Goal: Navigation & Orientation: Find specific page/section

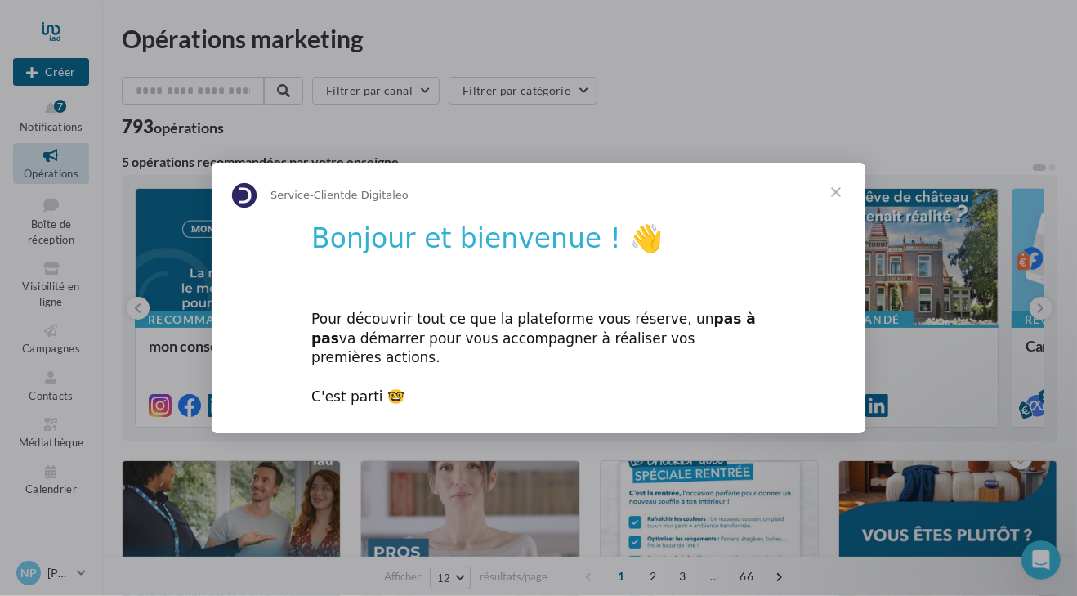
click at [836, 199] on span "Fermer" at bounding box center [836, 192] width 59 height 59
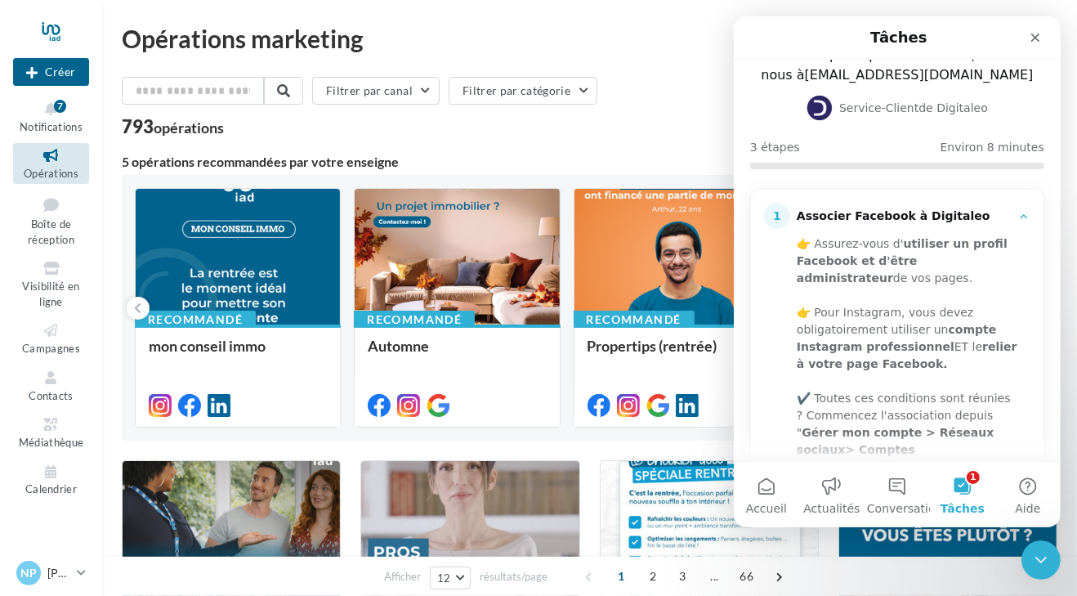
scroll to position [91, 0]
click at [1034, 33] on icon "Fermer" at bounding box center [1034, 37] width 13 height 13
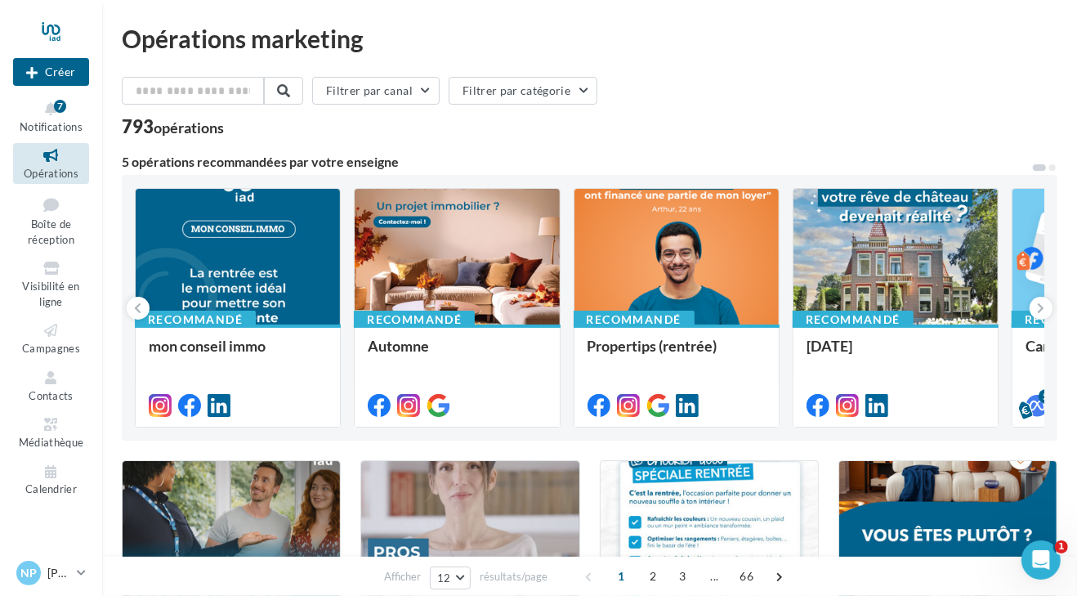
scroll to position [0, 0]
click at [1045, 311] on button at bounding box center [1041, 308] width 23 height 23
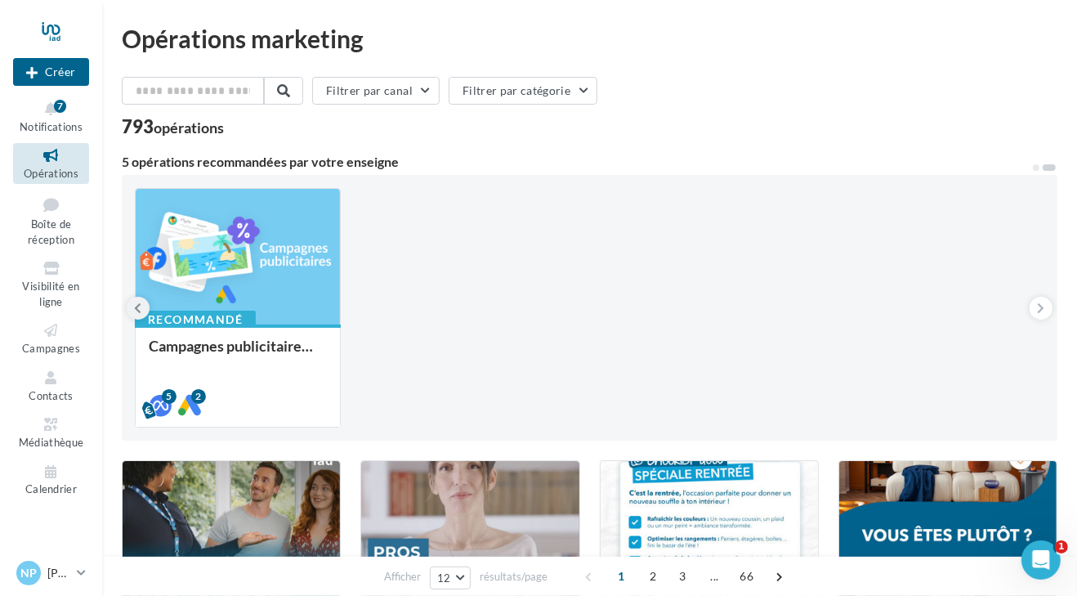
click at [138, 303] on icon at bounding box center [138, 308] width 7 height 16
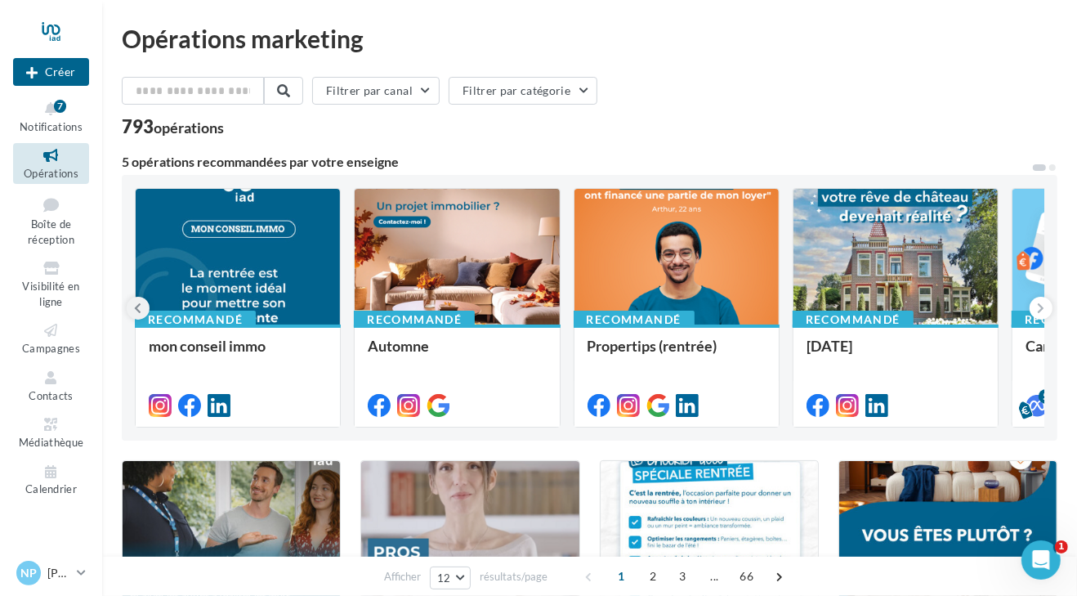
click at [138, 303] on icon at bounding box center [138, 308] width 7 height 16
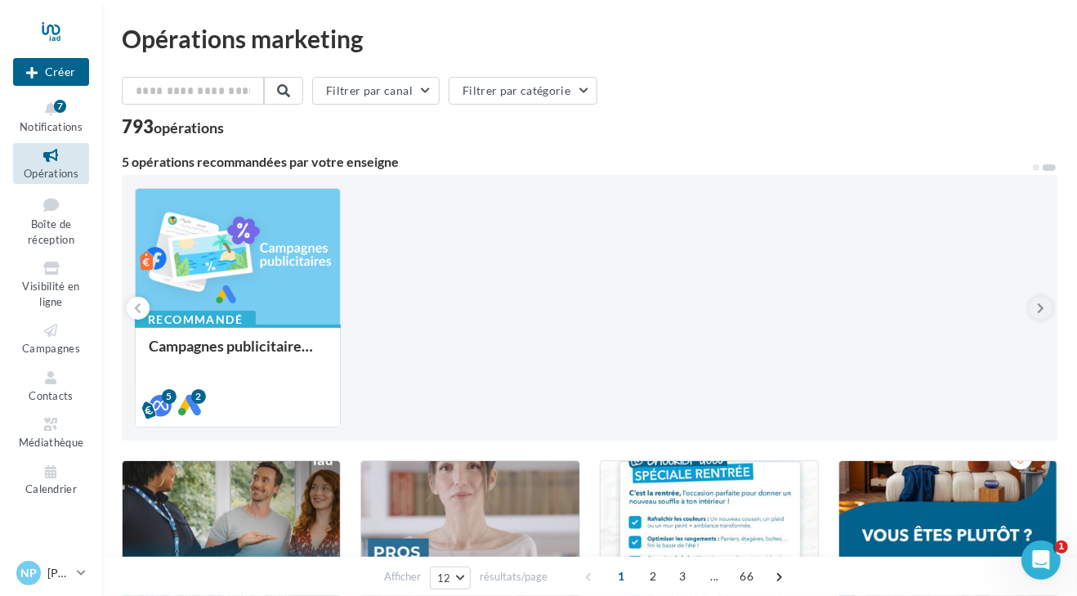
click at [1038, 304] on icon at bounding box center [1041, 308] width 7 height 16
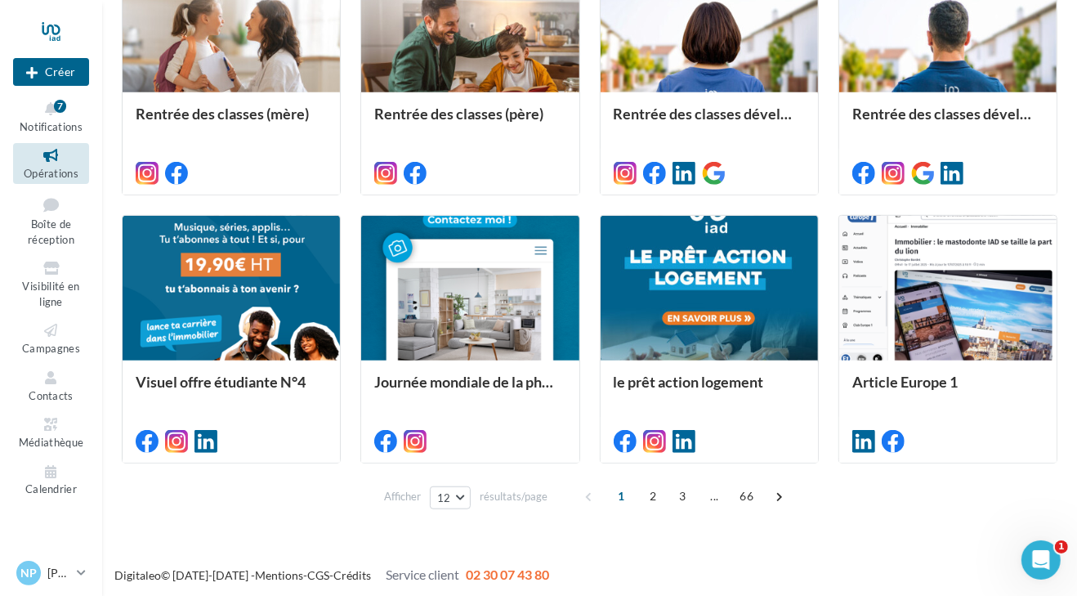
scroll to position [785, 0]
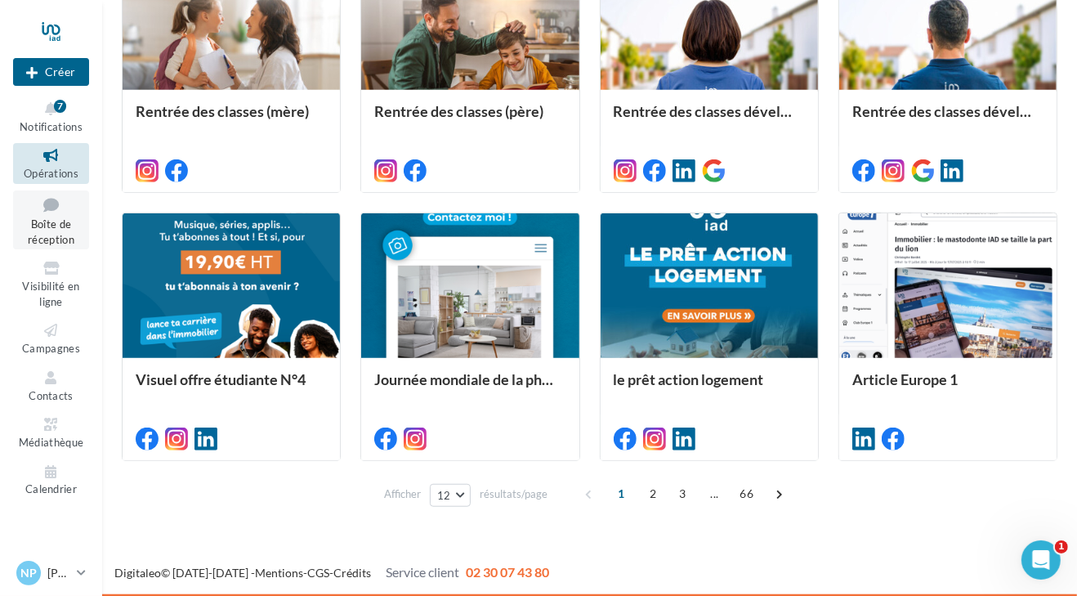
click at [50, 223] on span "Boîte de réception" at bounding box center [51, 231] width 47 height 29
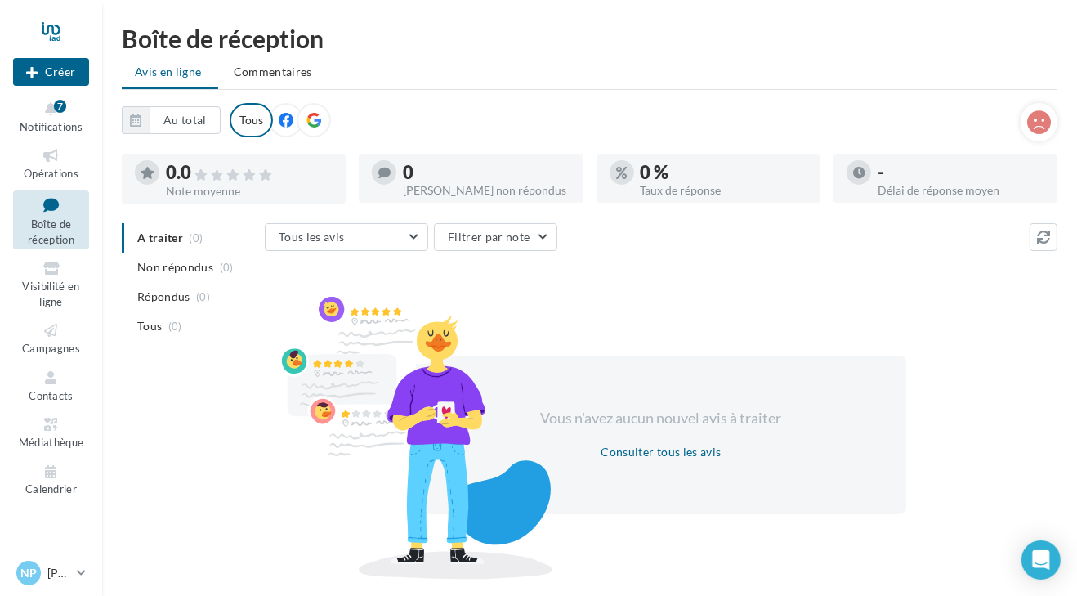
click at [316, 119] on div at bounding box center [314, 120] width 34 height 34
click at [281, 119] on icon at bounding box center [286, 120] width 15 height 15
click at [248, 117] on div "Tous" at bounding box center [251, 120] width 43 height 34
click at [299, 74] on span "Commentaires" at bounding box center [273, 72] width 78 height 16
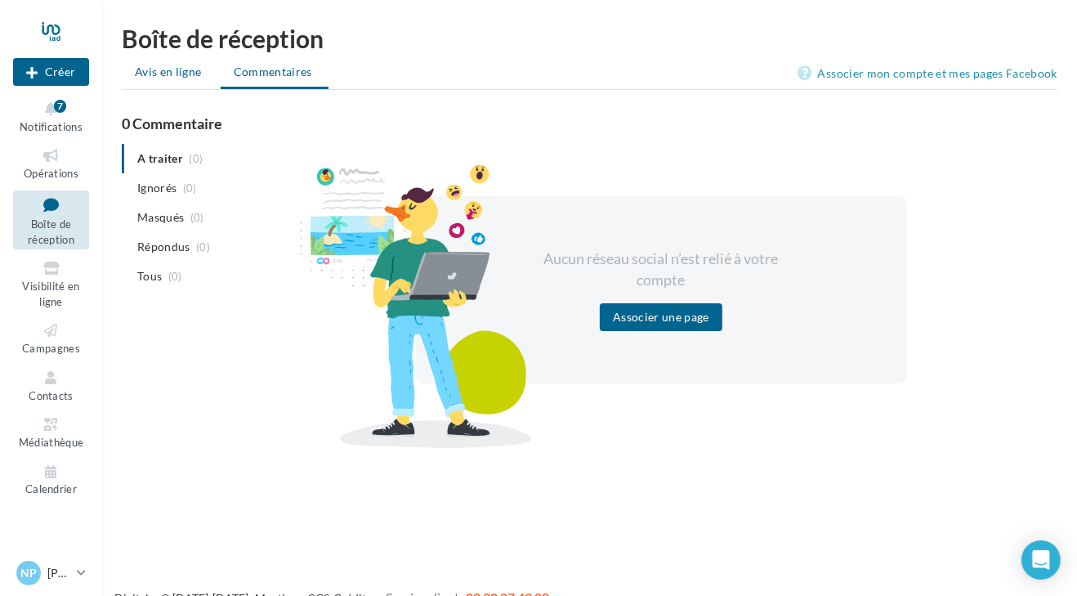
click at [155, 71] on span "Avis en ligne" at bounding box center [168, 72] width 67 height 16
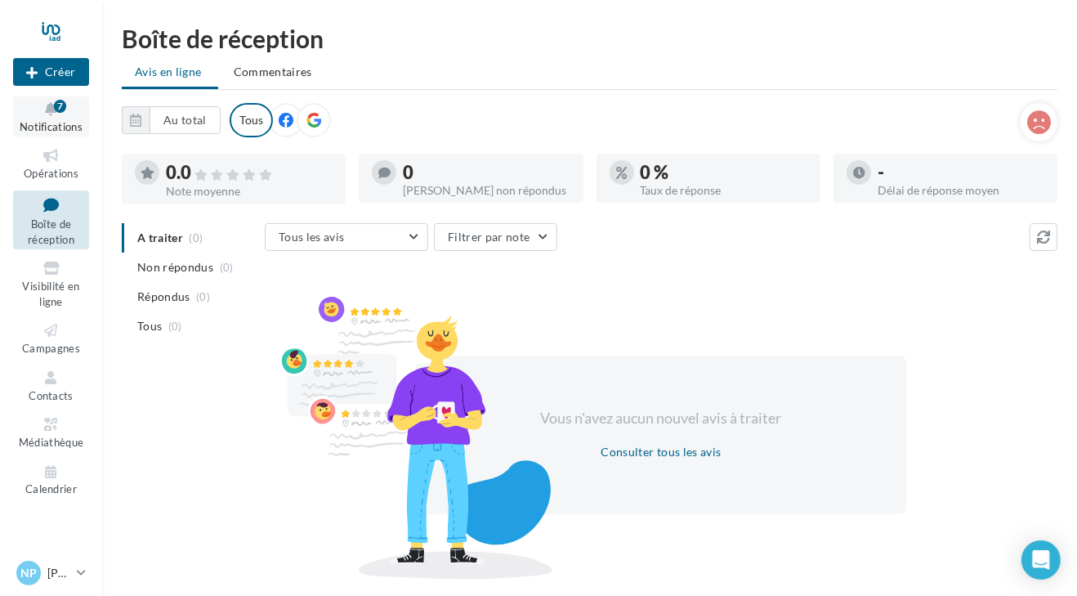
click at [56, 107] on div "7" at bounding box center [60, 106] width 12 height 13
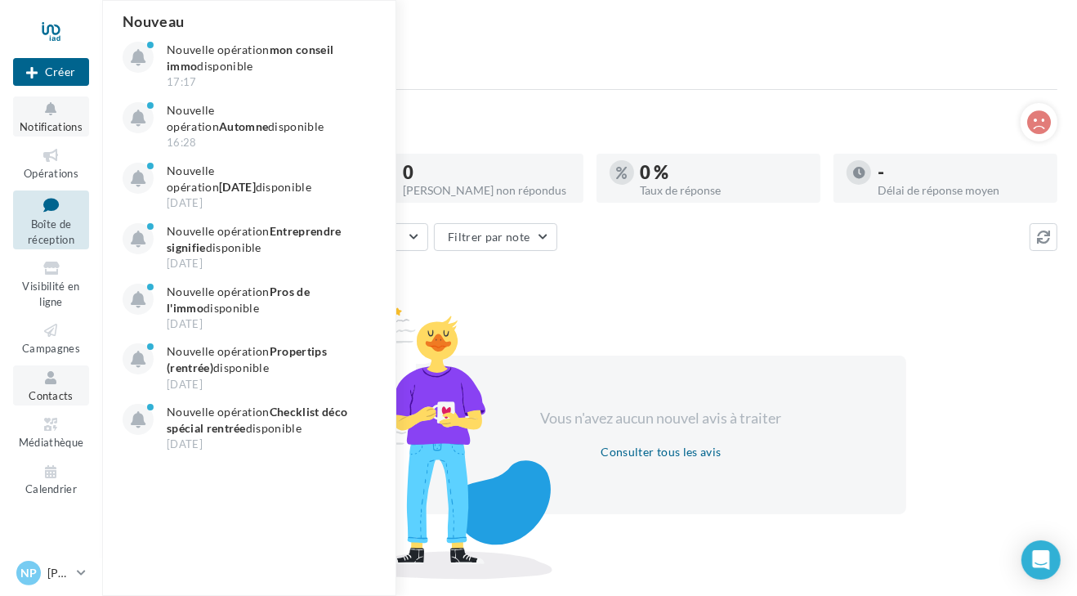
click at [48, 384] on icon at bounding box center [51, 378] width 66 height 19
